Goal: Task Accomplishment & Management: Manage account settings

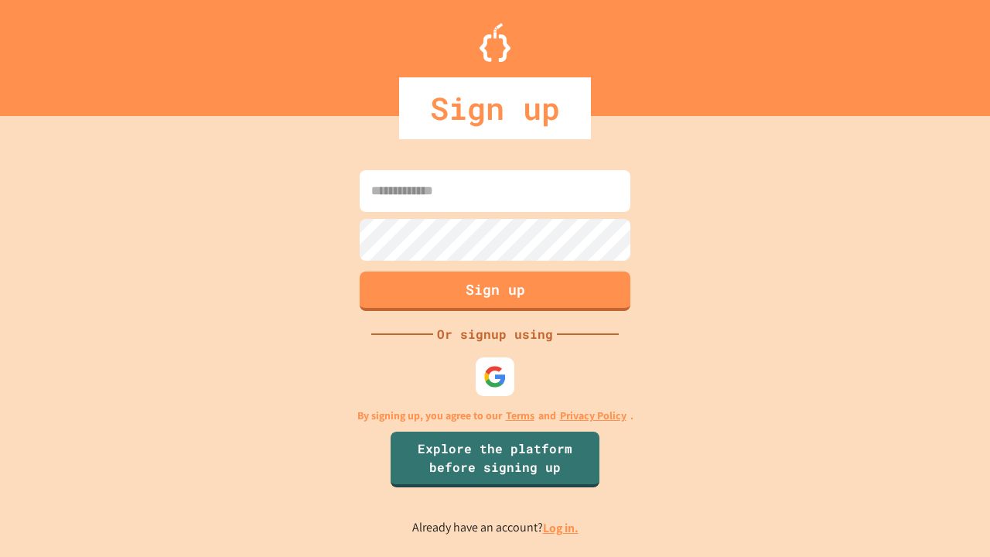
click at [561, 527] on link "Log in." at bounding box center [561, 528] width 36 height 16
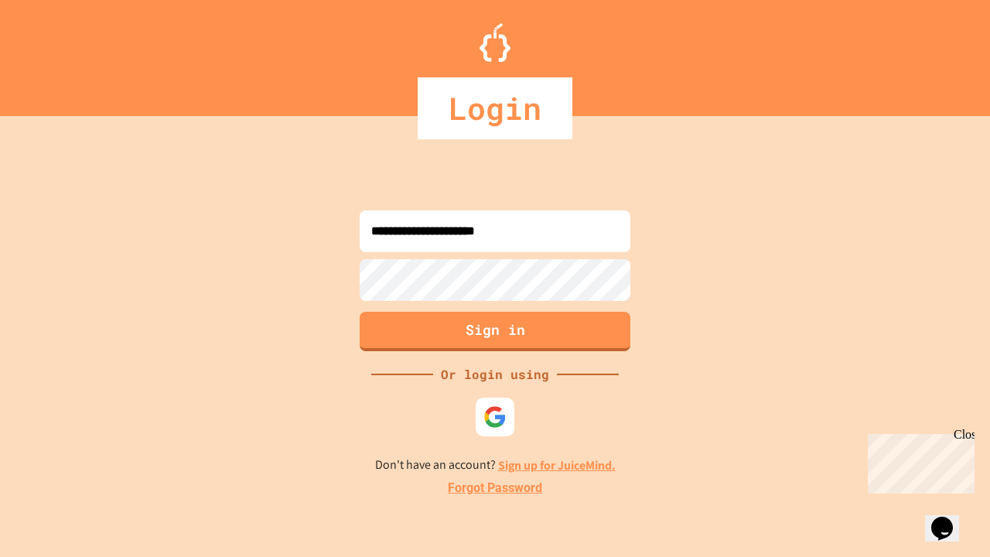
type input "**********"
